Goal: Information Seeking & Learning: Learn about a topic

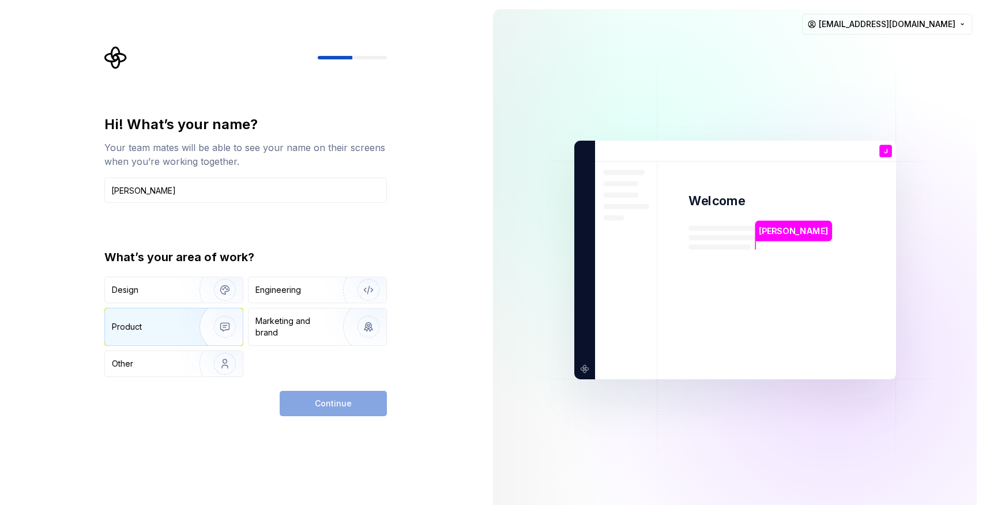
type input "[PERSON_NAME]"
click at [162, 323] on div "Product" at bounding box center [150, 327] width 76 height 12
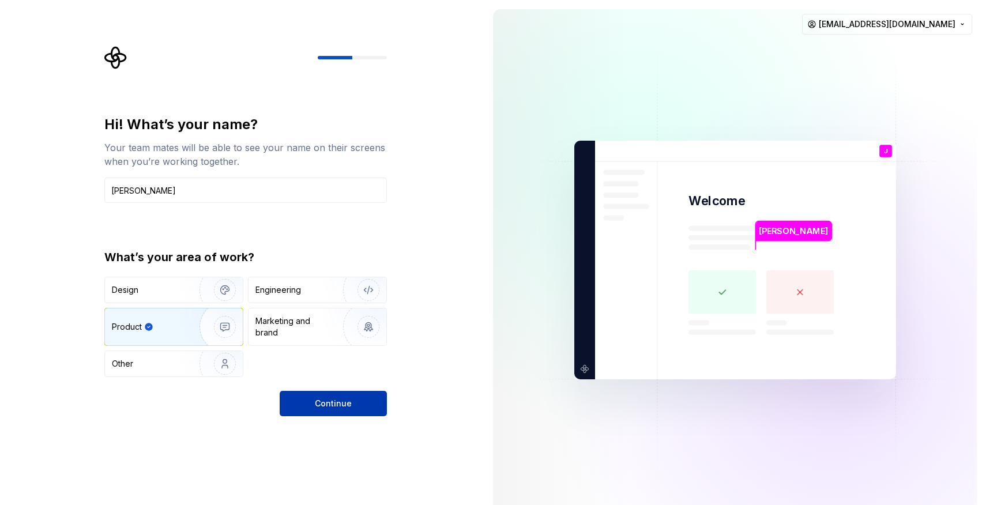
click at [361, 408] on button "Continue" at bounding box center [333, 403] width 107 height 25
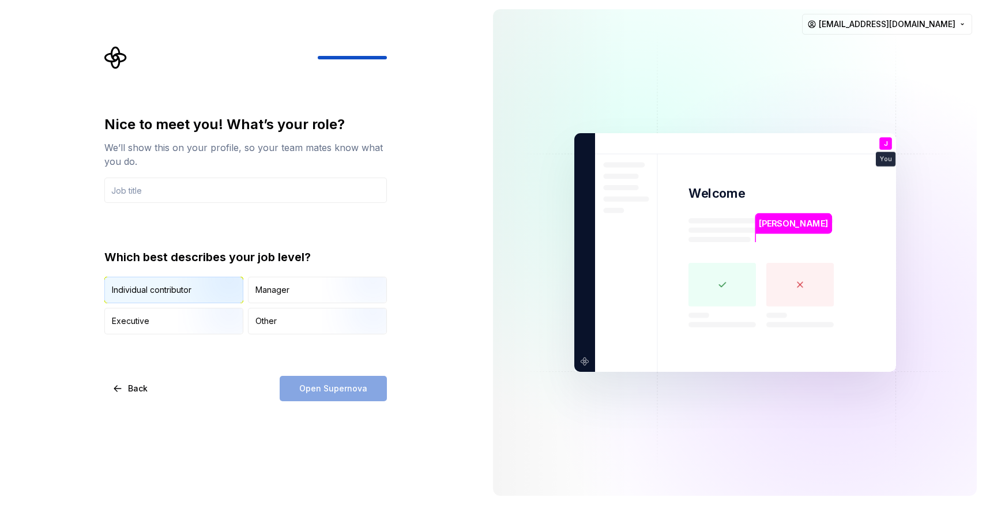
click at [175, 291] on div "Individual contributor" at bounding box center [152, 290] width 80 height 12
click at [253, 193] on input "text" at bounding box center [245, 190] width 283 height 25
click at [198, 193] on input "text" at bounding box center [245, 190] width 283 height 25
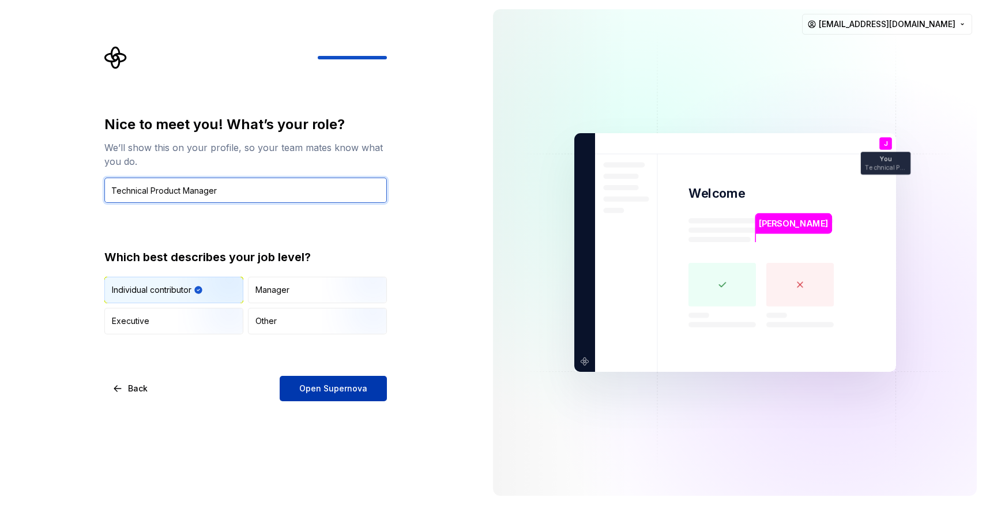
type input "Technical Product Manager"
click at [337, 393] on span "Open Supernova" at bounding box center [333, 389] width 68 height 12
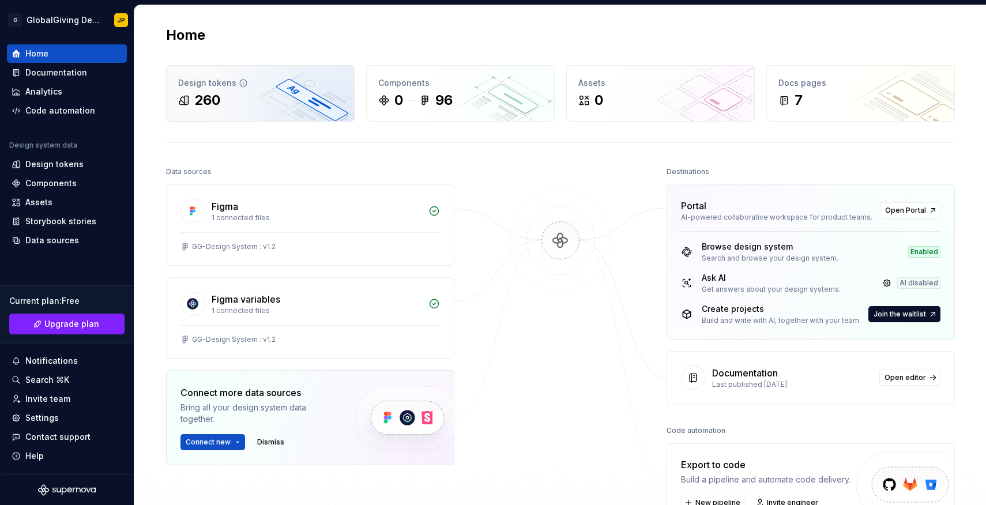
click at [243, 102] on div "260" at bounding box center [260, 100] width 164 height 18
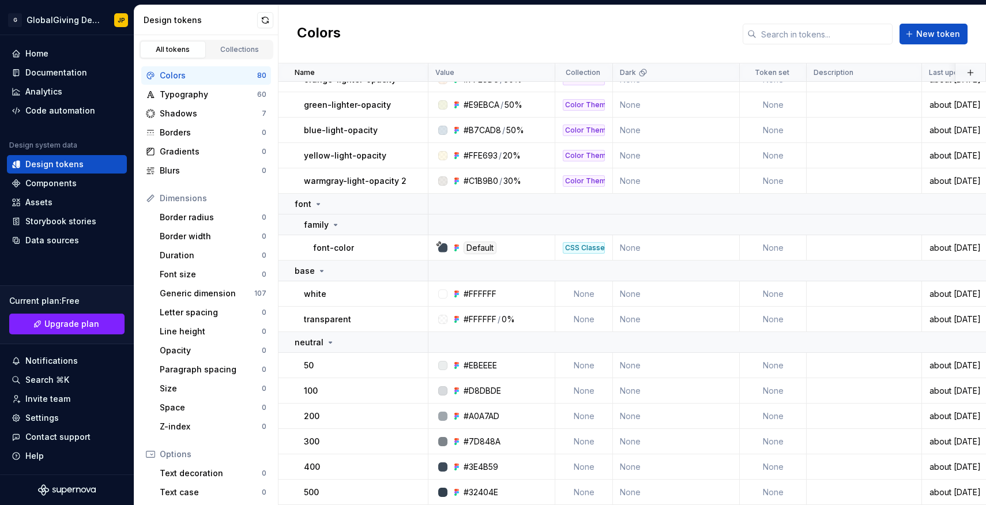
scroll to position [1903, 0]
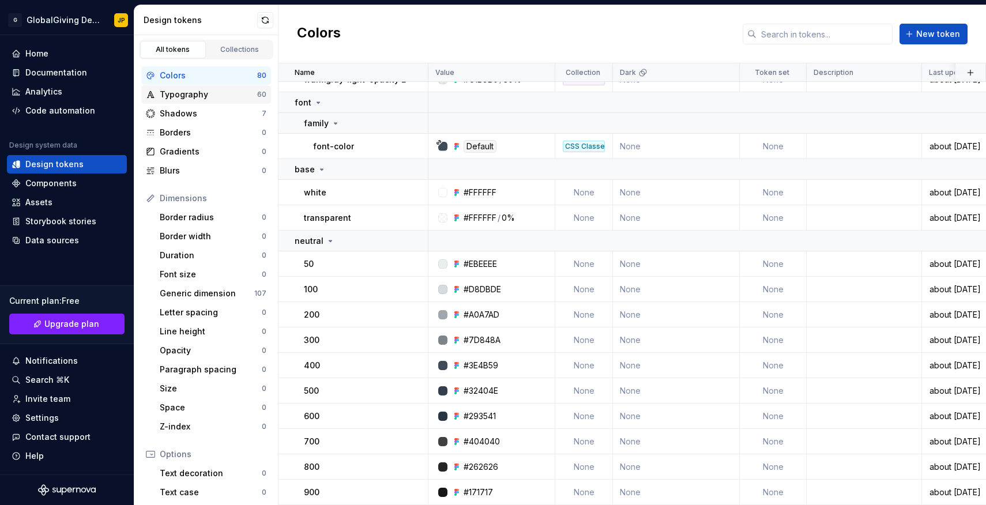
click at [209, 93] on div "Typography" at bounding box center [208, 95] width 97 height 12
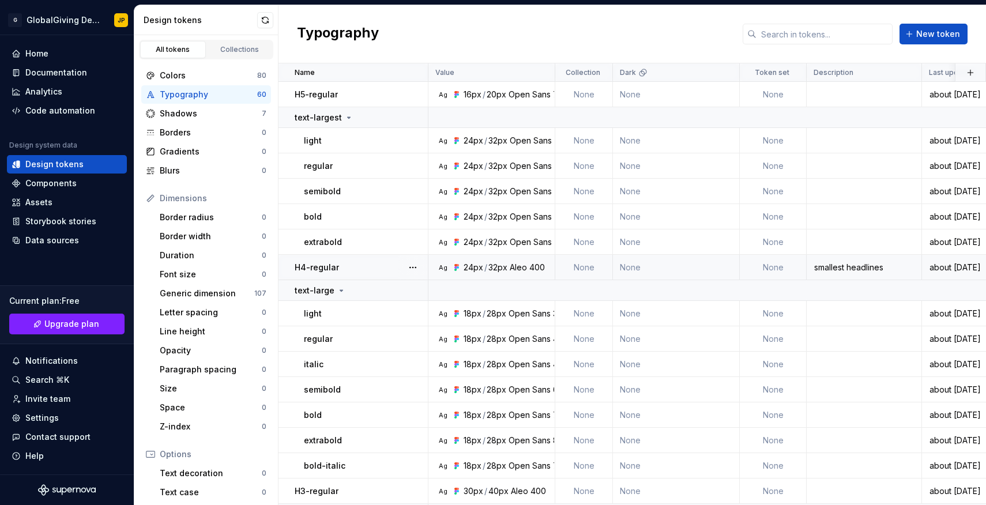
click at [319, 270] on p "H4-regular" at bounding box center [317, 268] width 44 height 12
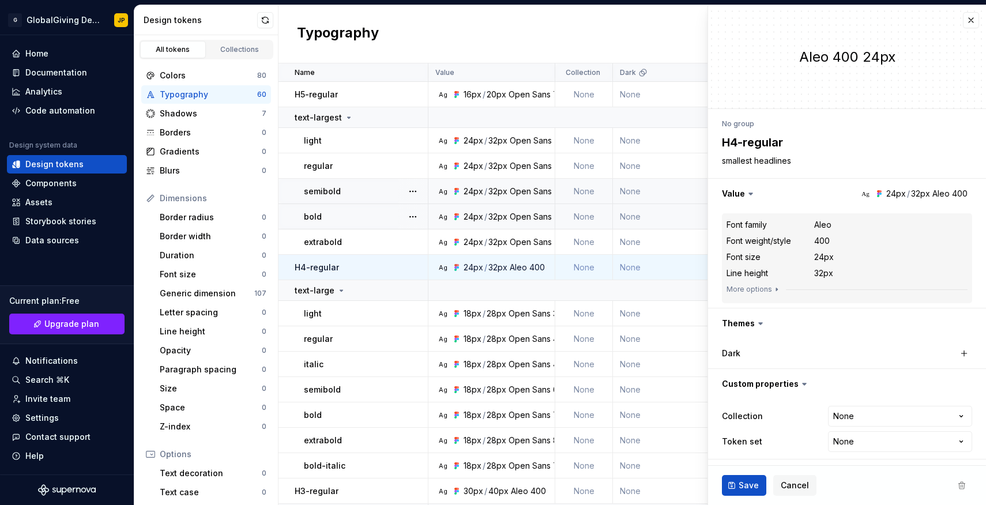
type textarea "*"
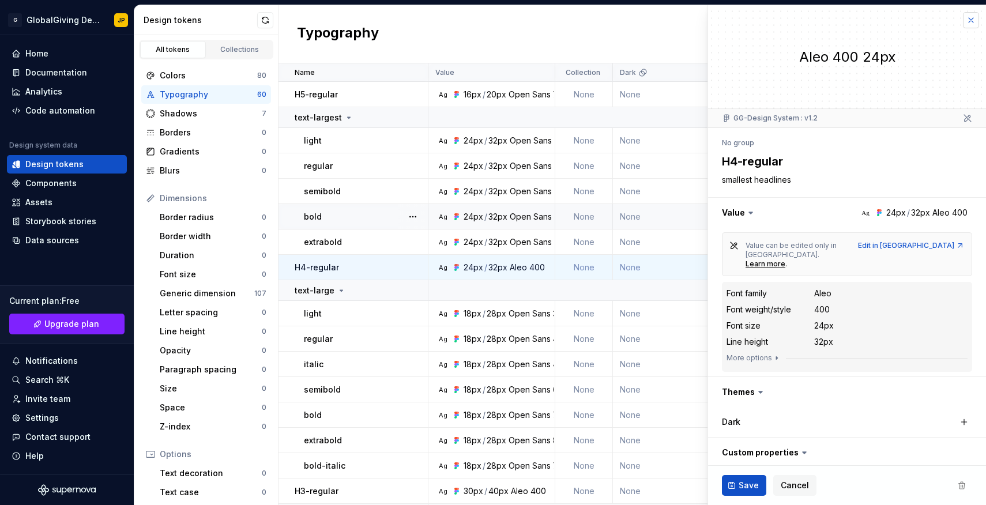
click at [963, 18] on button "button" at bounding box center [971, 20] width 16 height 16
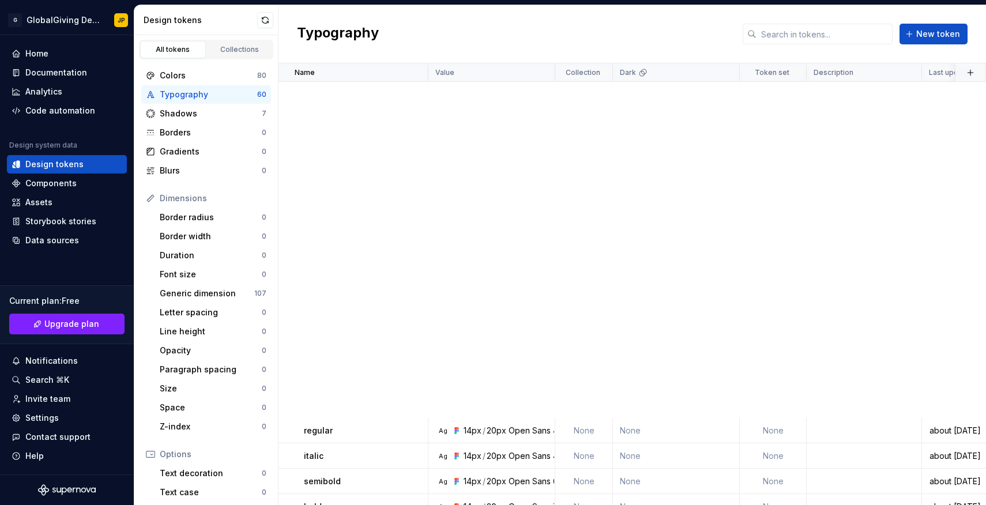
scroll to position [1375, 0]
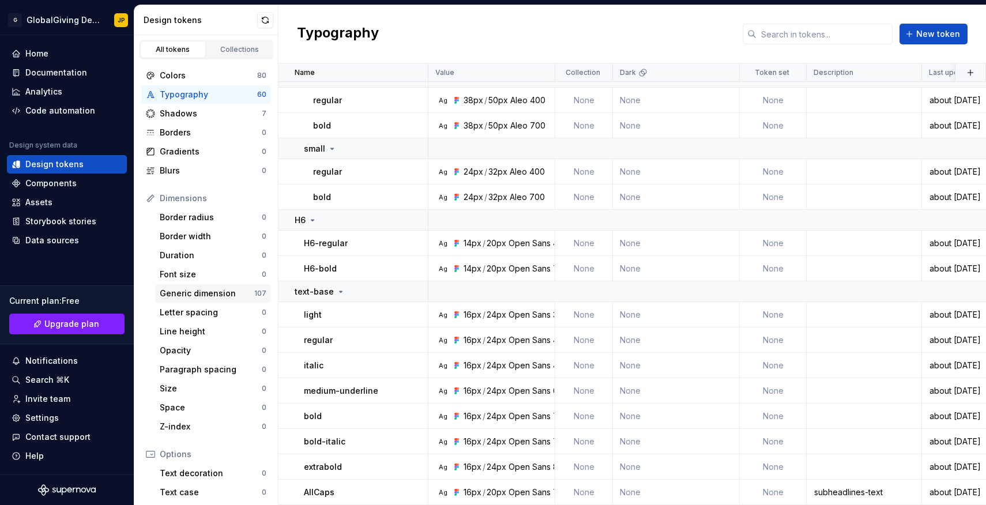
click at [195, 292] on div "Generic dimension" at bounding box center [207, 294] width 95 height 12
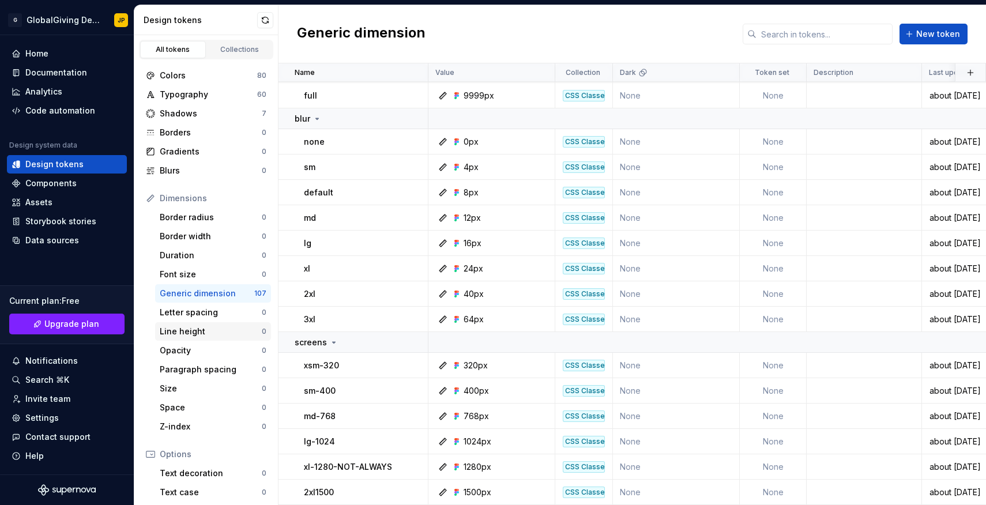
scroll to position [126, 0]
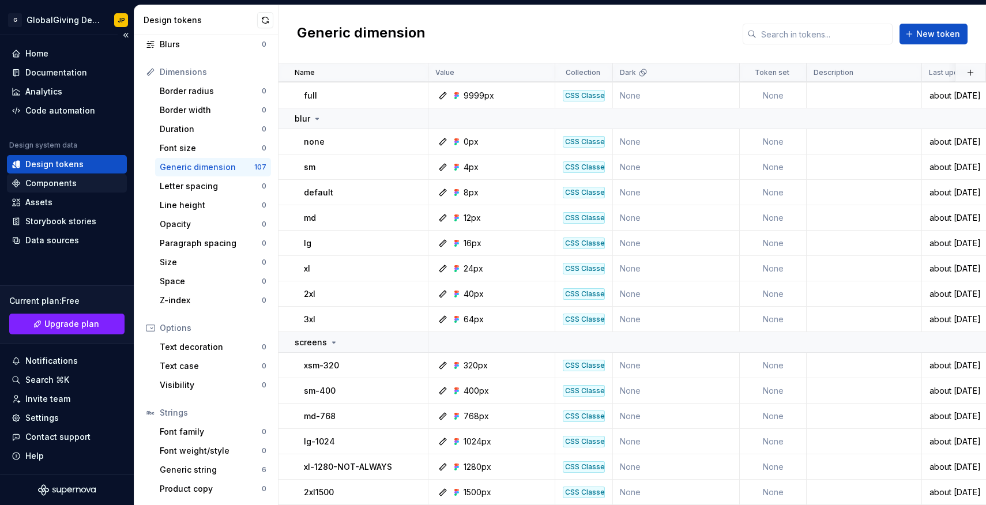
click at [49, 183] on div "Components" at bounding box center [50, 184] width 51 height 12
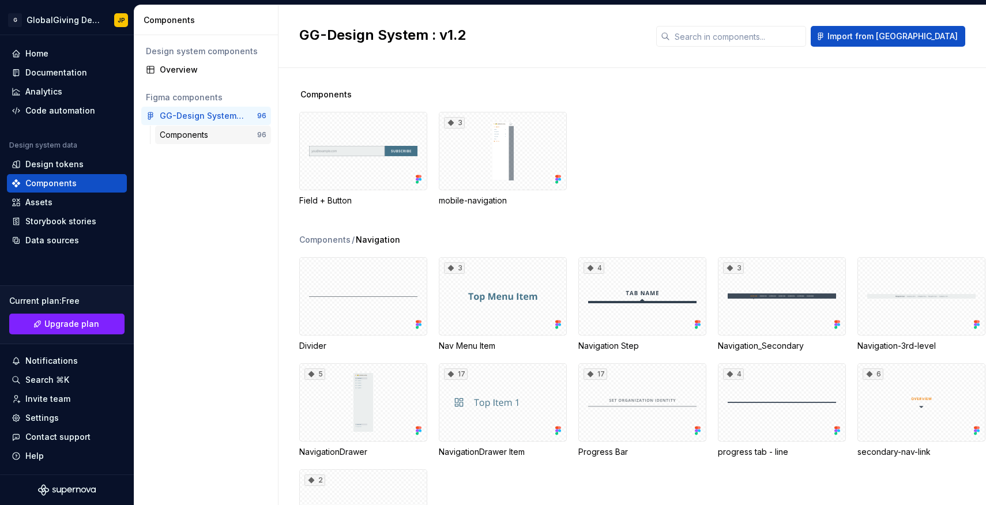
click at [197, 135] on div "Components" at bounding box center [186, 135] width 53 height 12
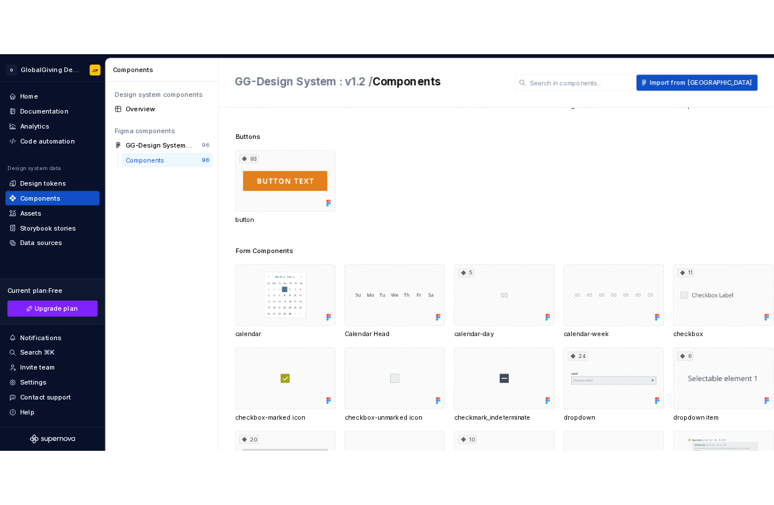
scroll to position [1595, 0]
